Goal: Navigation & Orientation: Find specific page/section

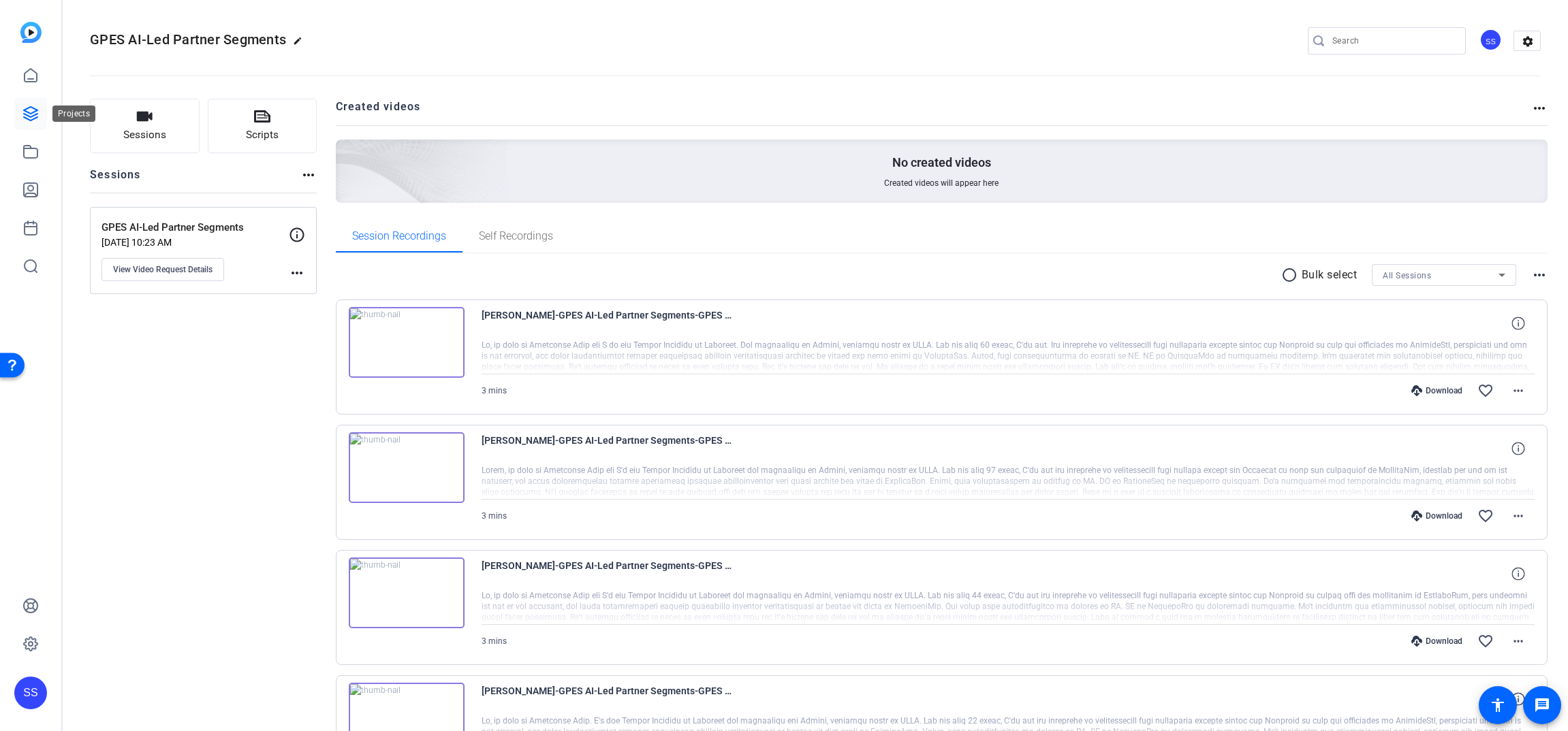
click at [25, 111] on icon at bounding box center [30, 113] width 14 height 14
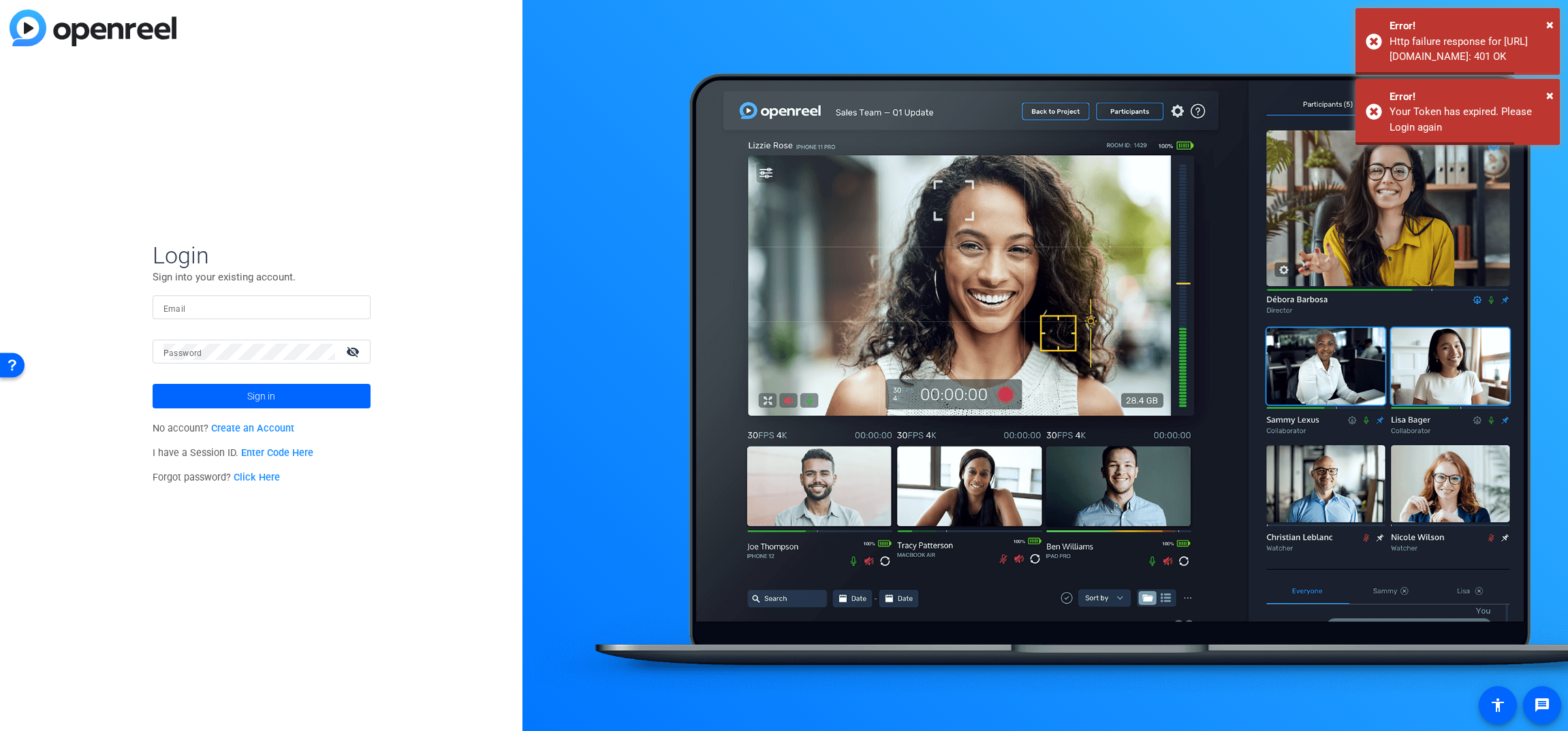
type input "[PERSON_NAME][EMAIL_ADDRESS][PERSON_NAME][DOMAIN_NAME]"
click at [291, 397] on span at bounding box center [261, 395] width 218 height 33
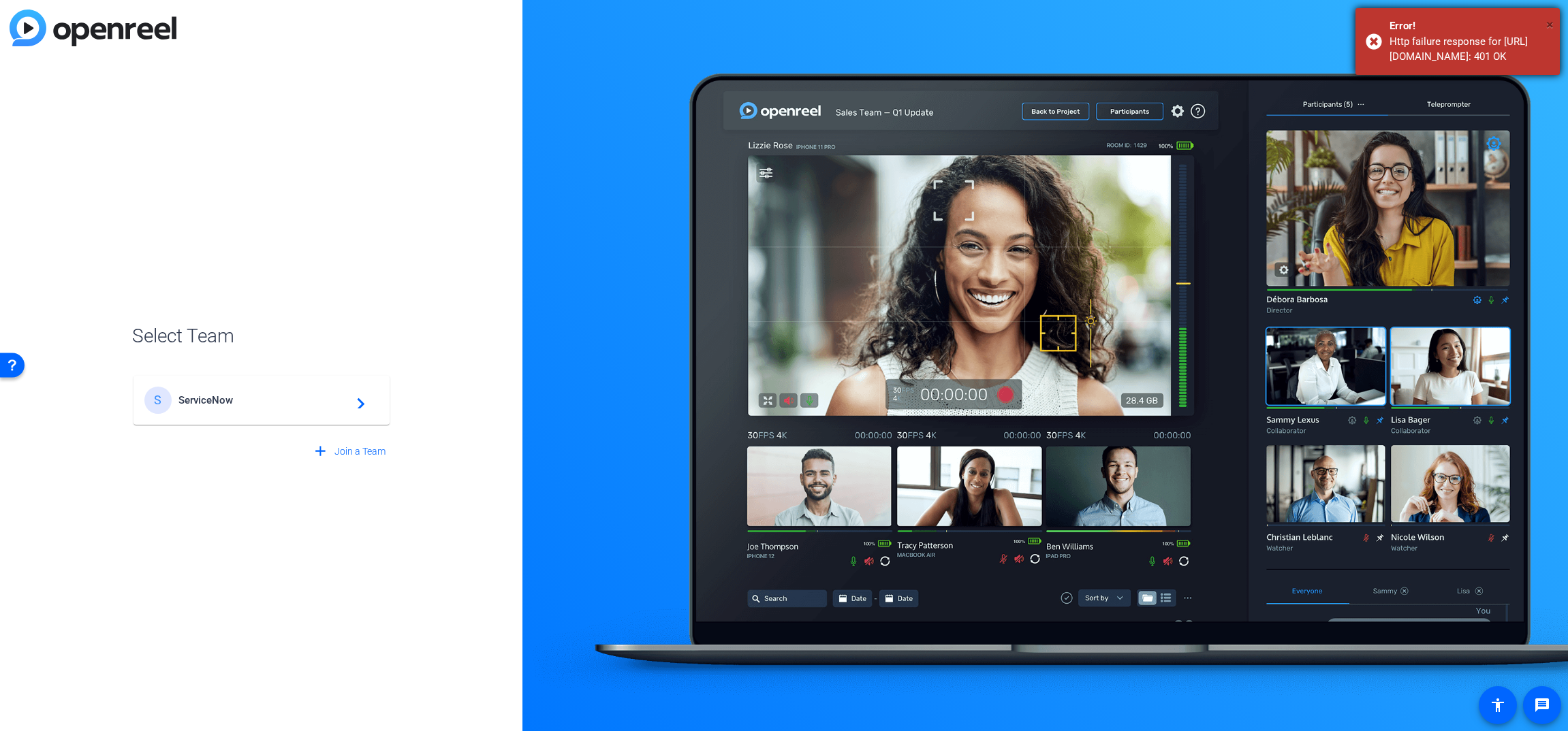
click at [1551, 23] on span "×" at bounding box center [1549, 23] width 7 height 16
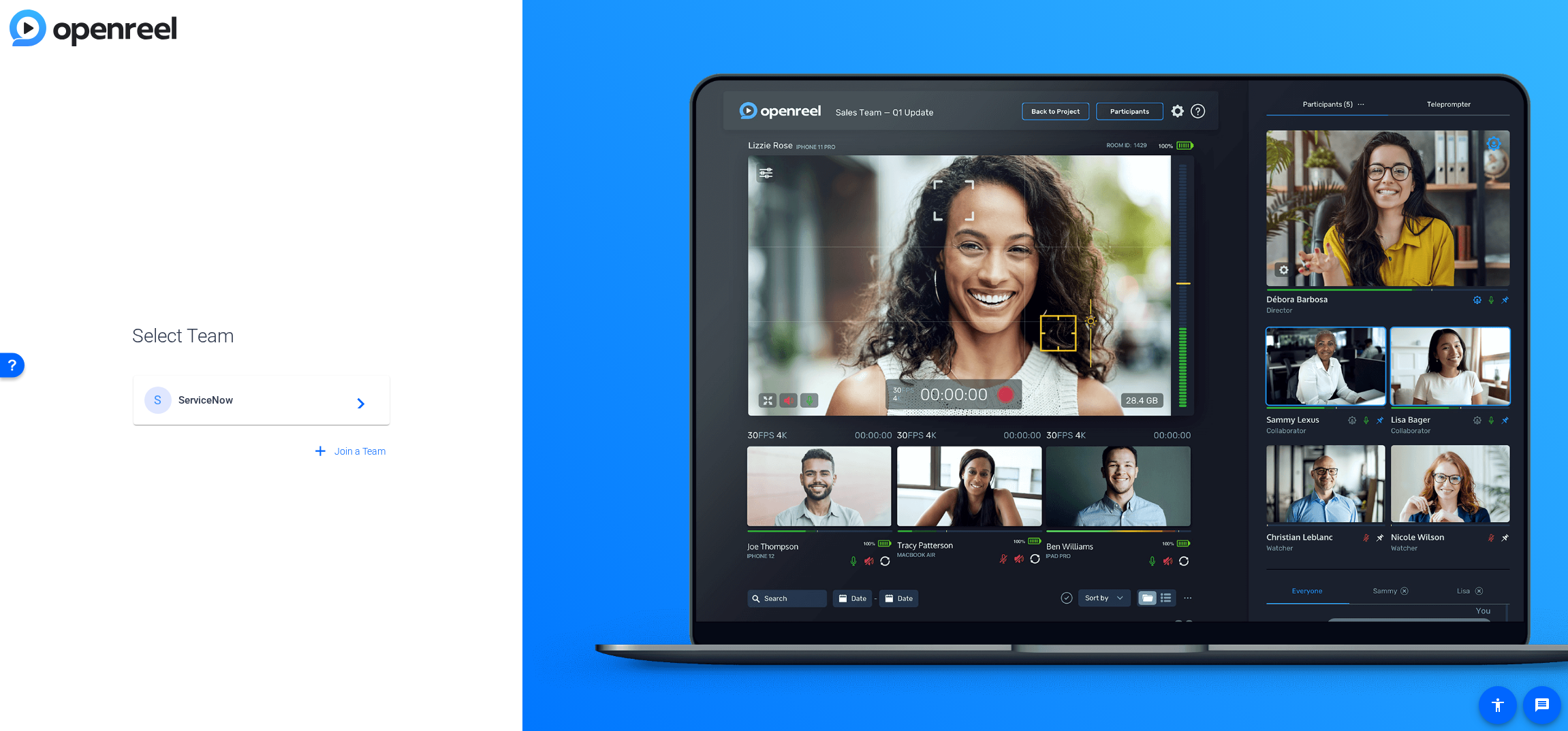
click at [208, 408] on div "S ServiceNow navigate_next" at bounding box center [261, 400] width 235 height 27
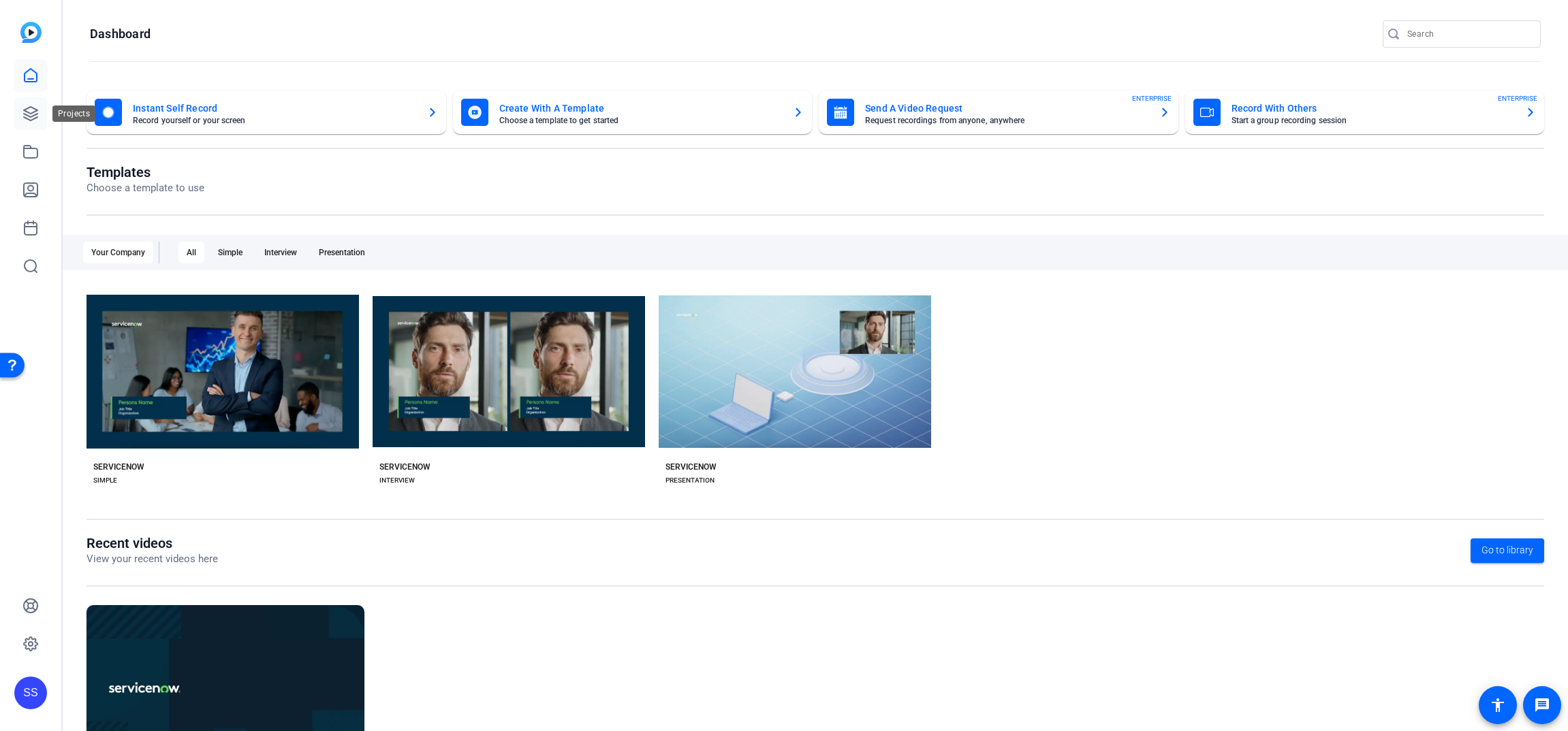
click at [32, 114] on icon at bounding box center [30, 113] width 16 height 16
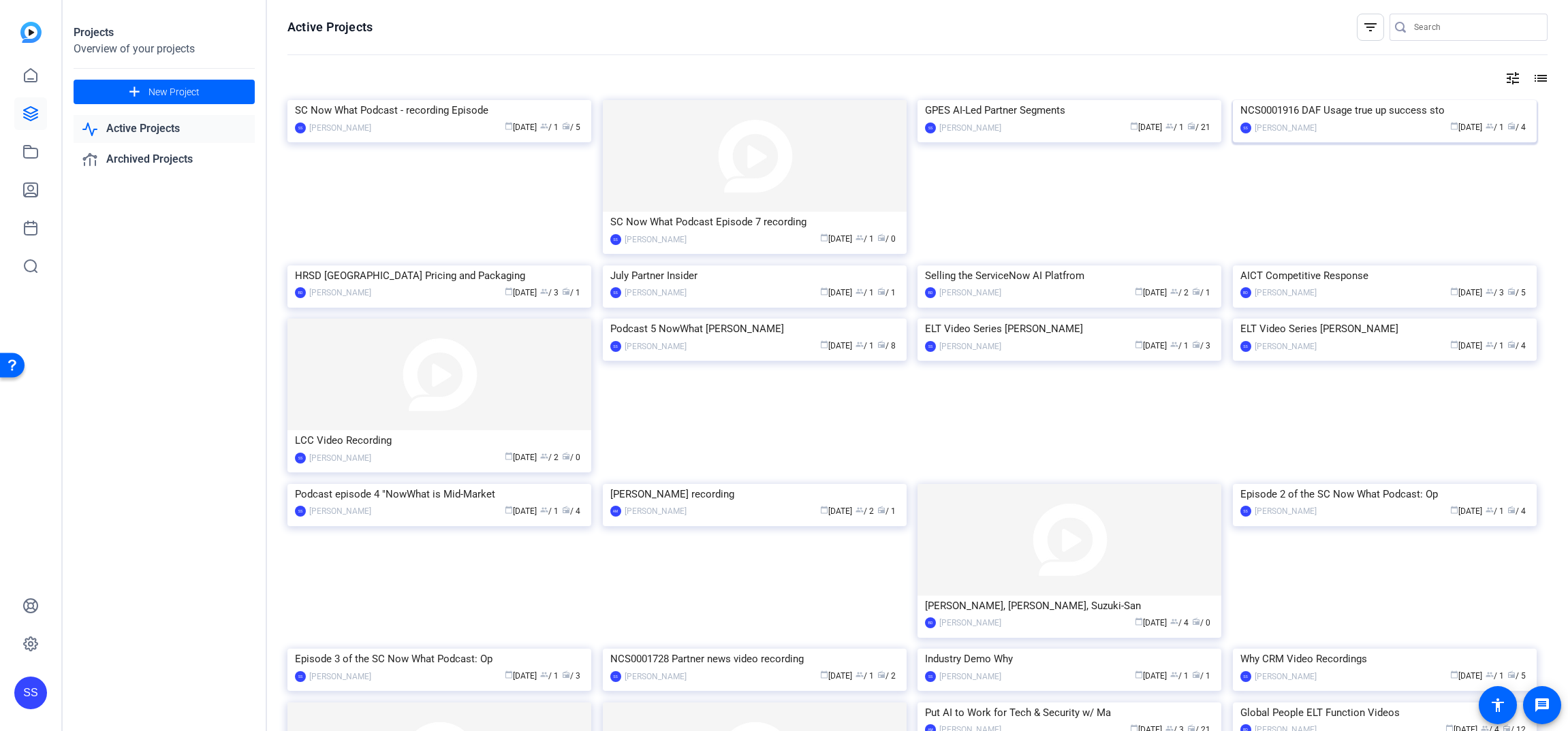
click at [1378, 121] on div "NCS0001916 DAF Usage true up success sto" at bounding box center [1384, 110] width 289 height 21
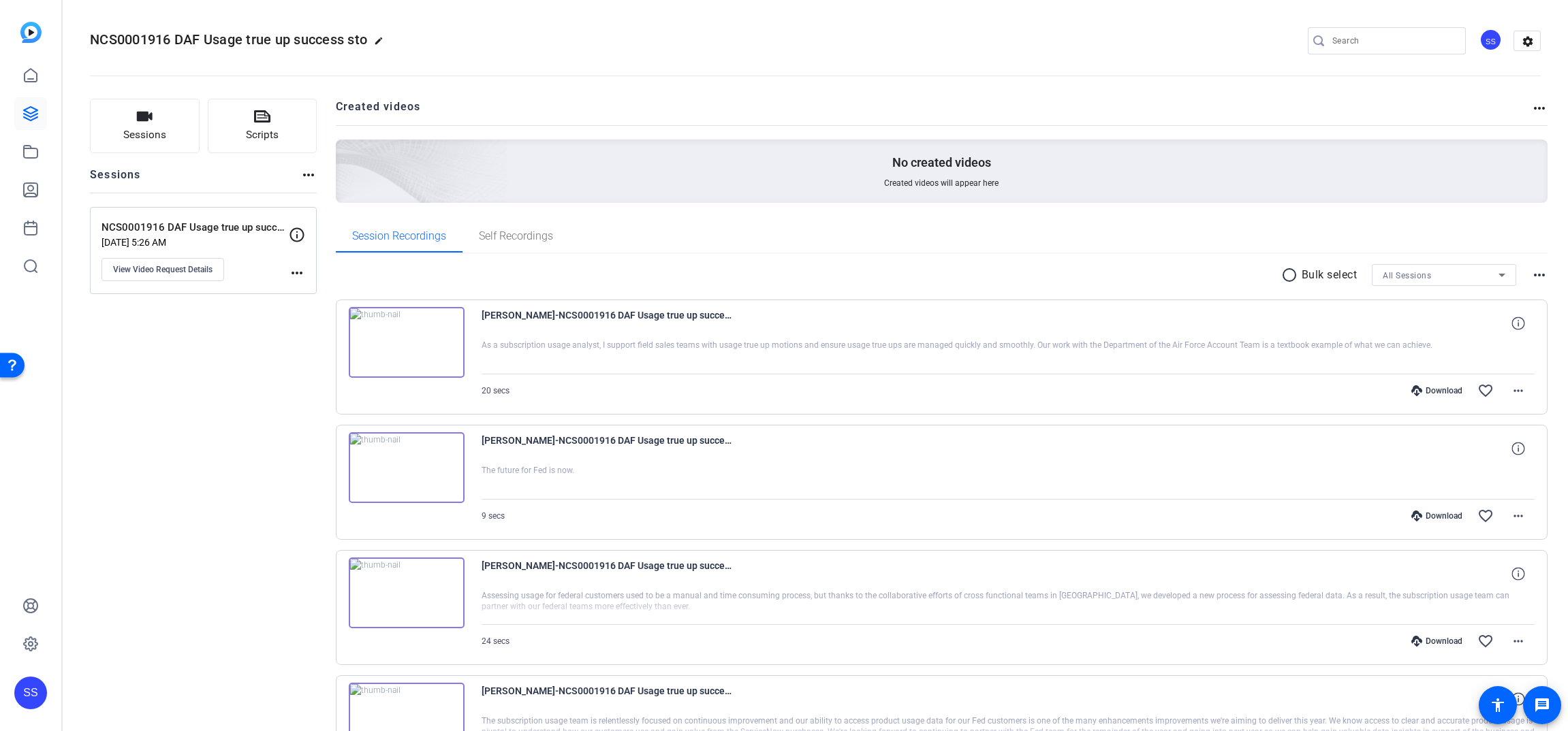
scroll to position [120, 0]
